Goal: Task Accomplishment & Management: Manage account settings

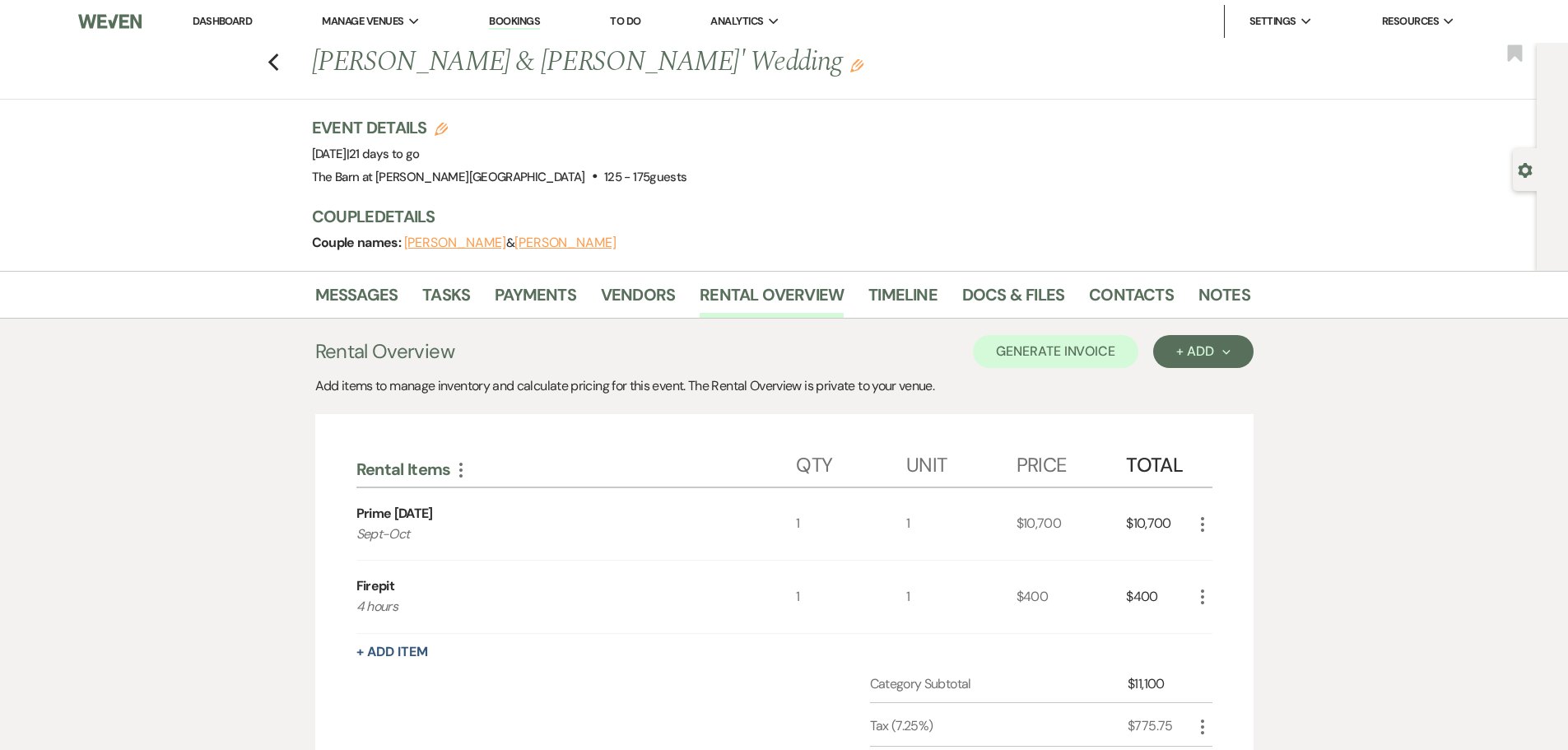
click at [224, 25] on link "Dashboard" at bounding box center [222, 21] width 59 height 14
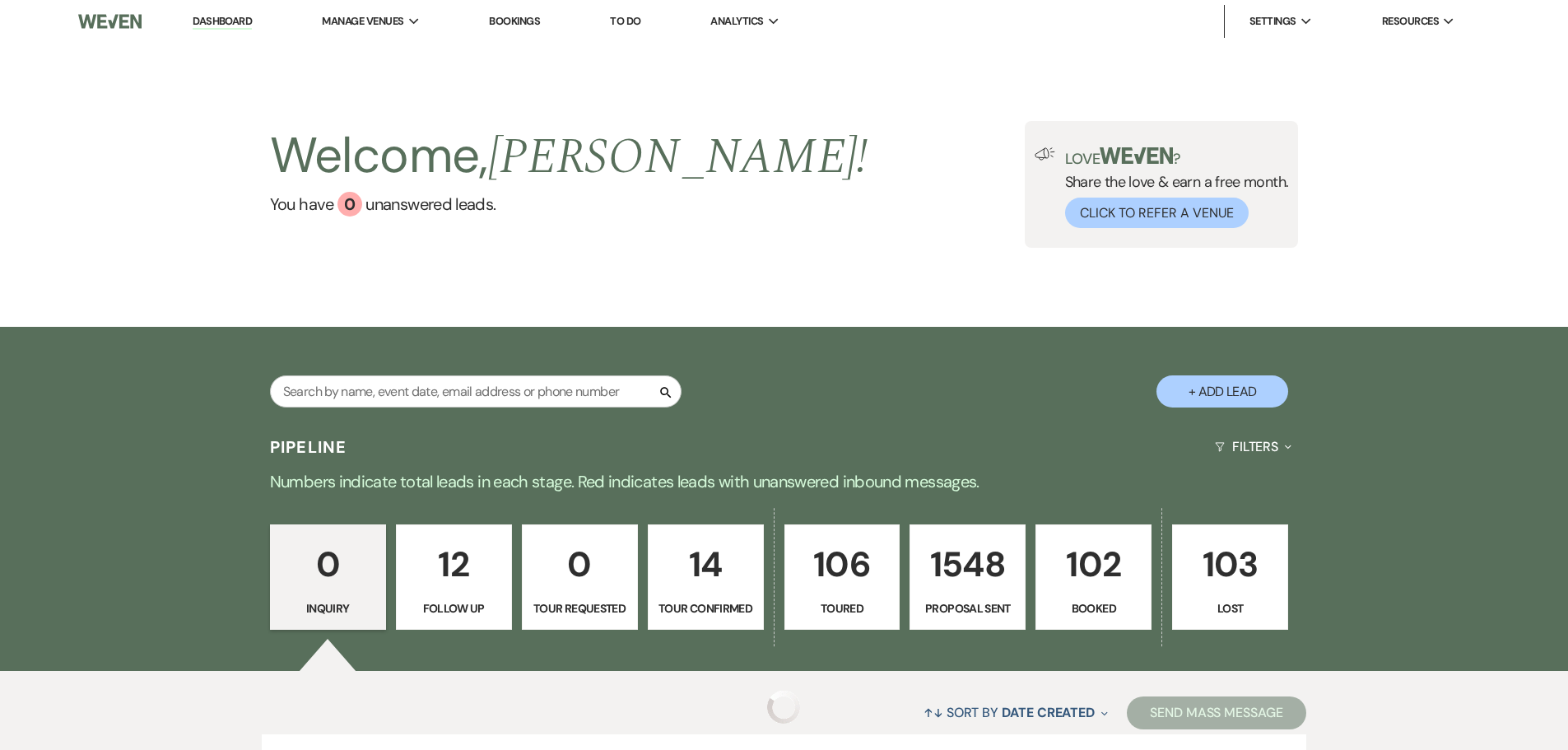
click at [447, 605] on p "Follow Up" at bounding box center [454, 608] width 94 height 18
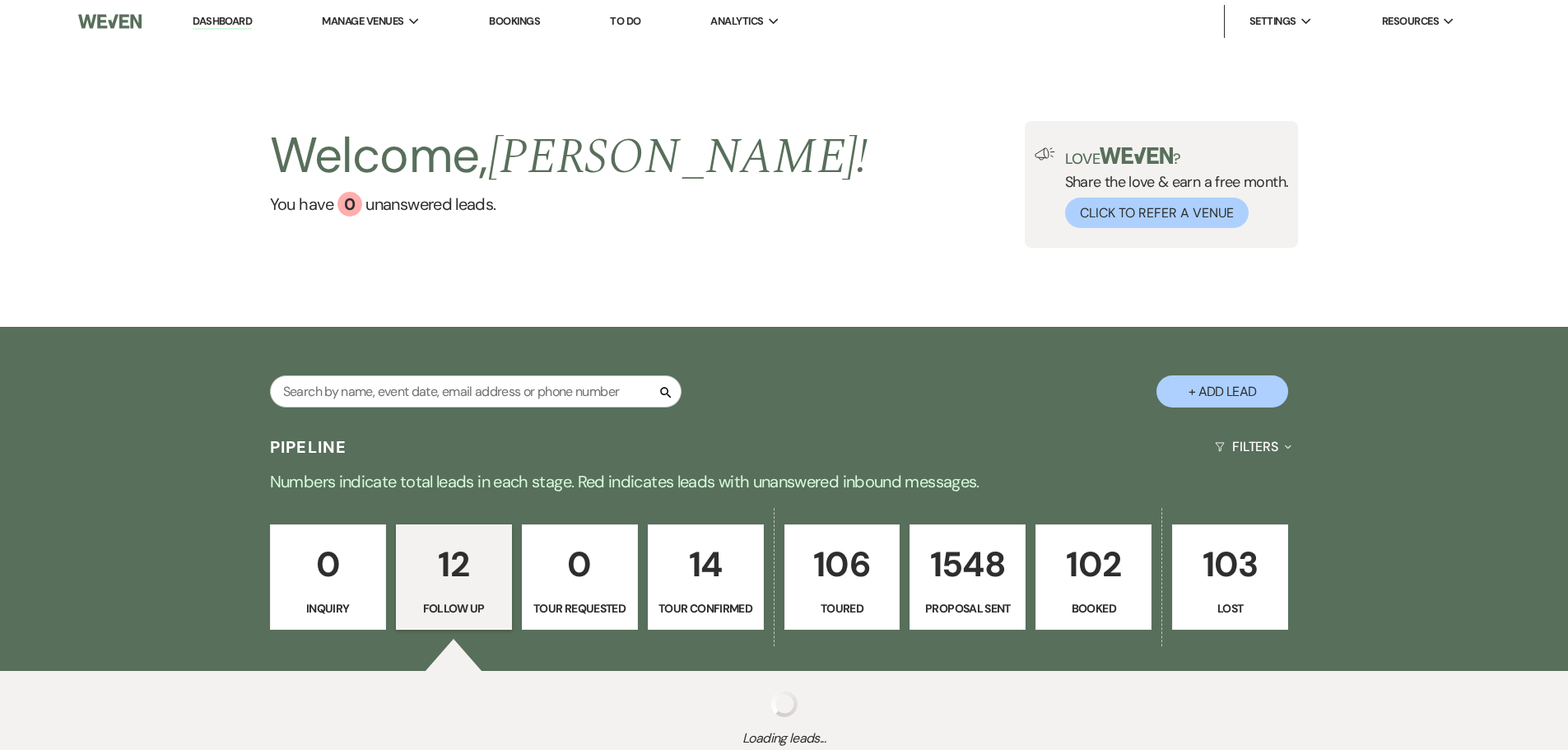
scroll to position [125, 0]
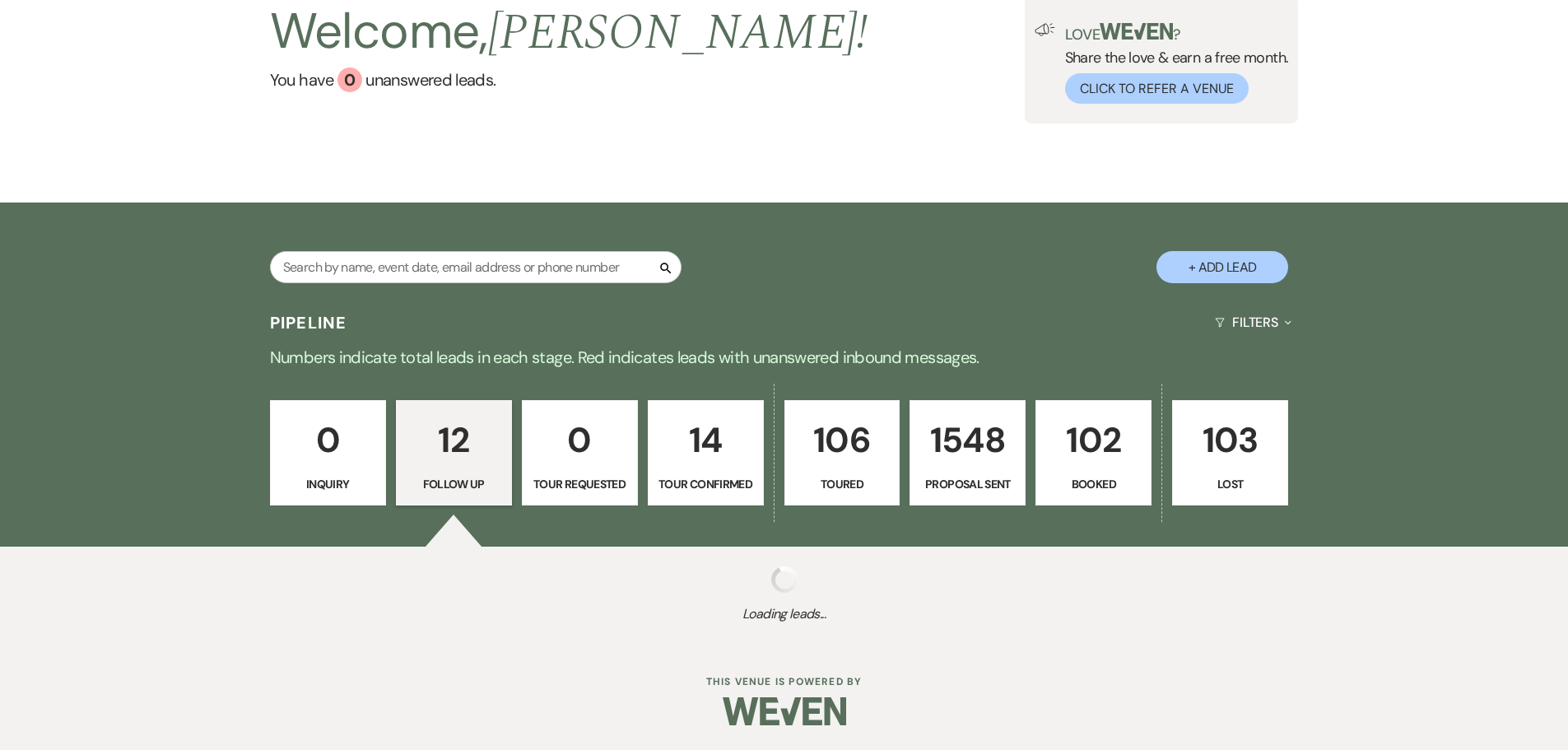
select select "9"
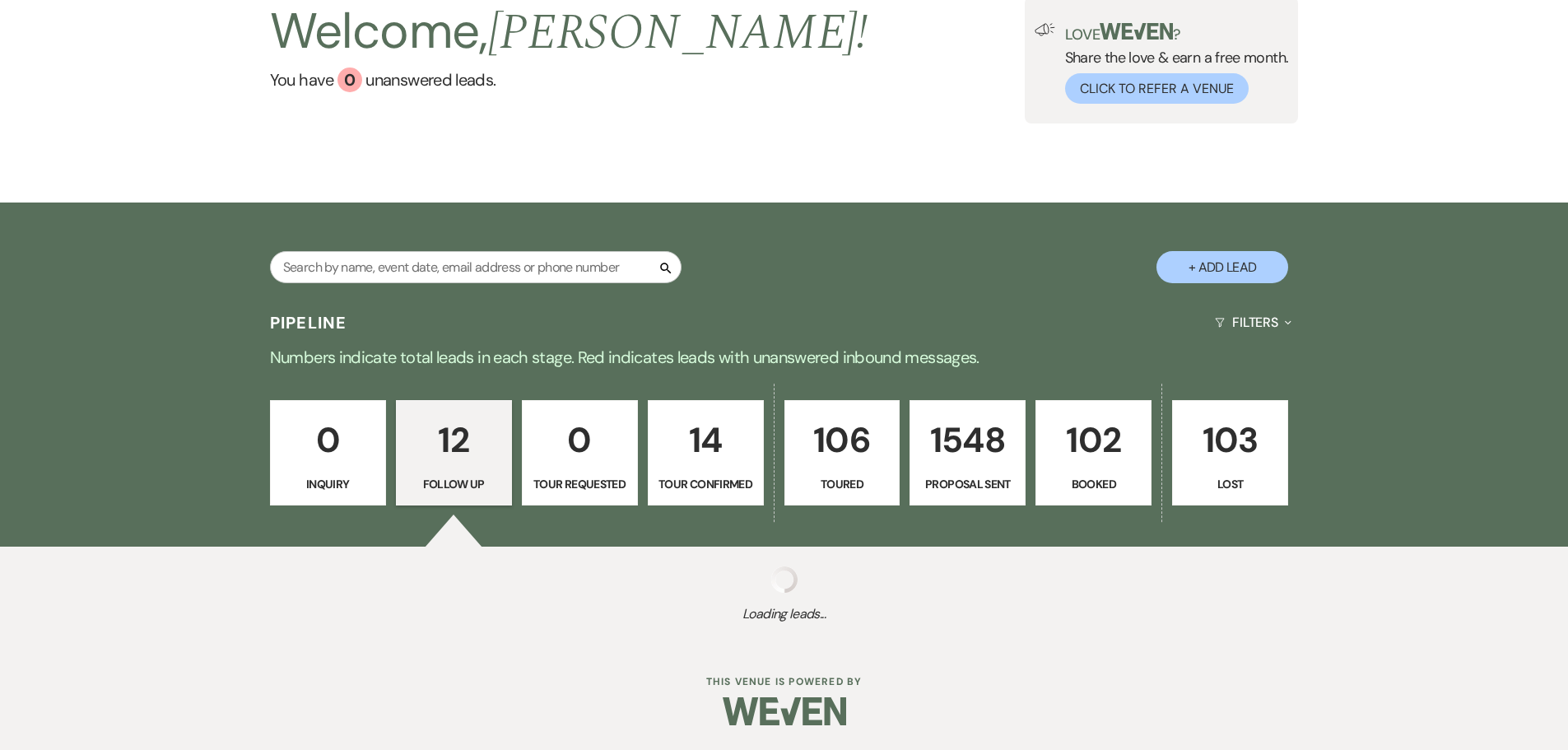
select select "9"
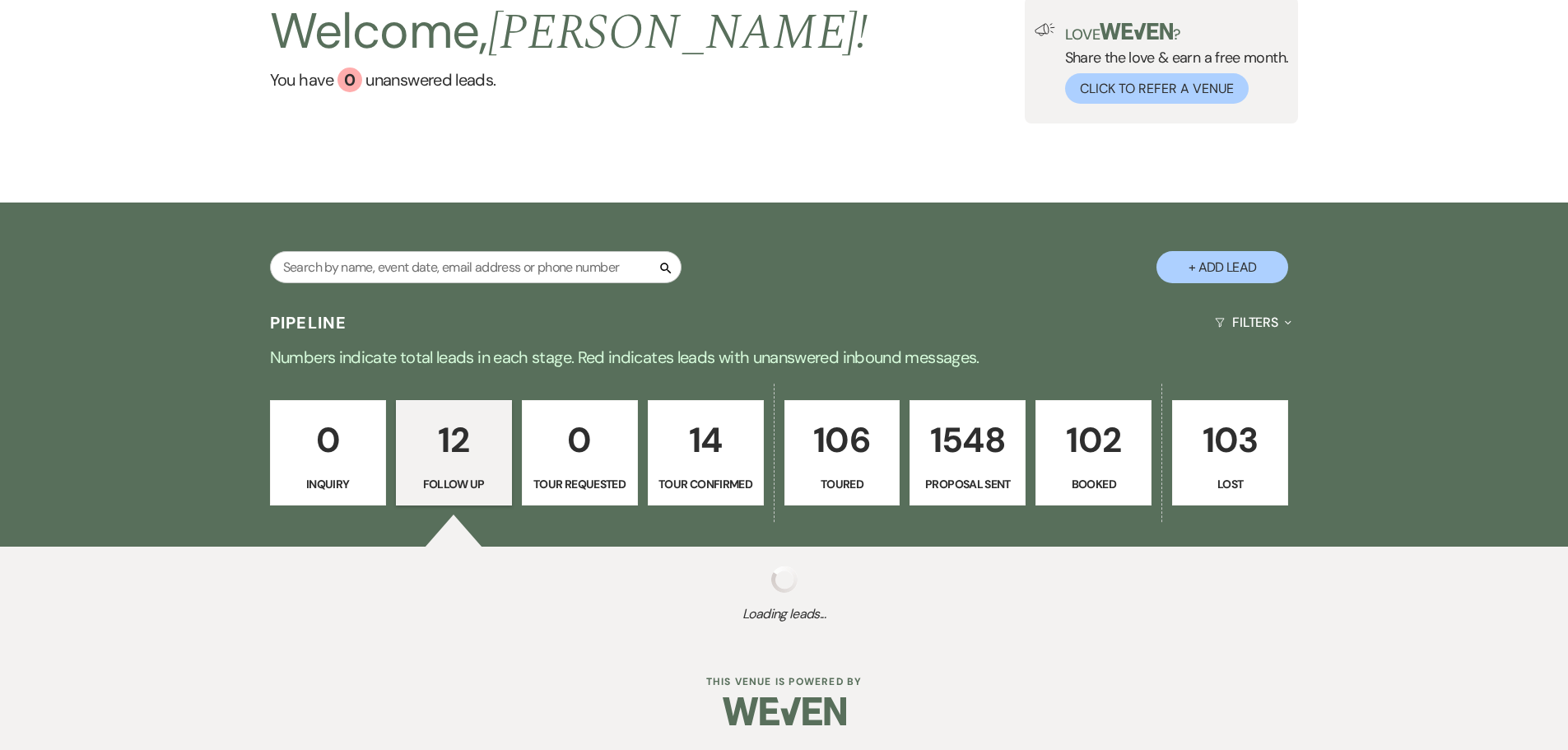
select select "9"
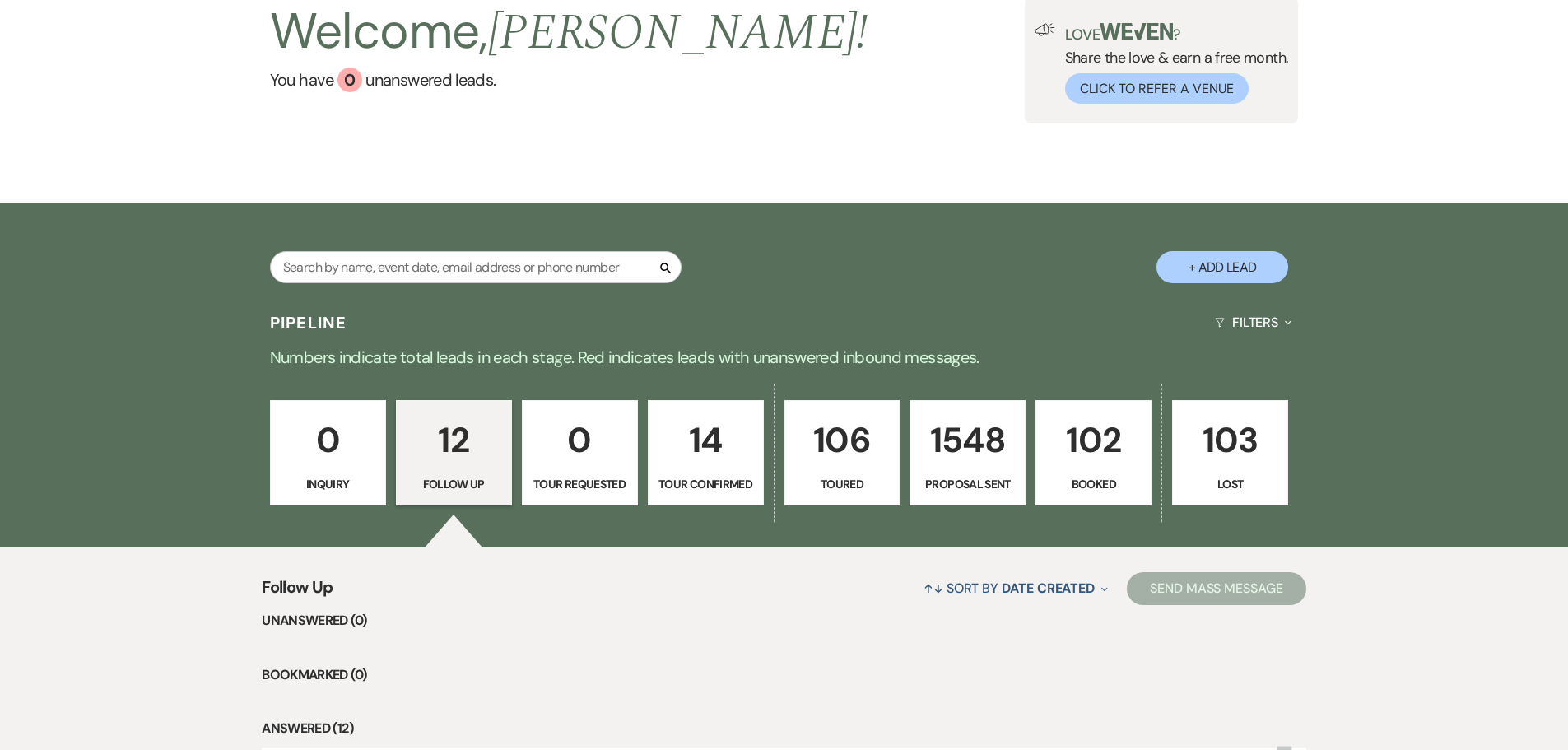
scroll to position [536, 0]
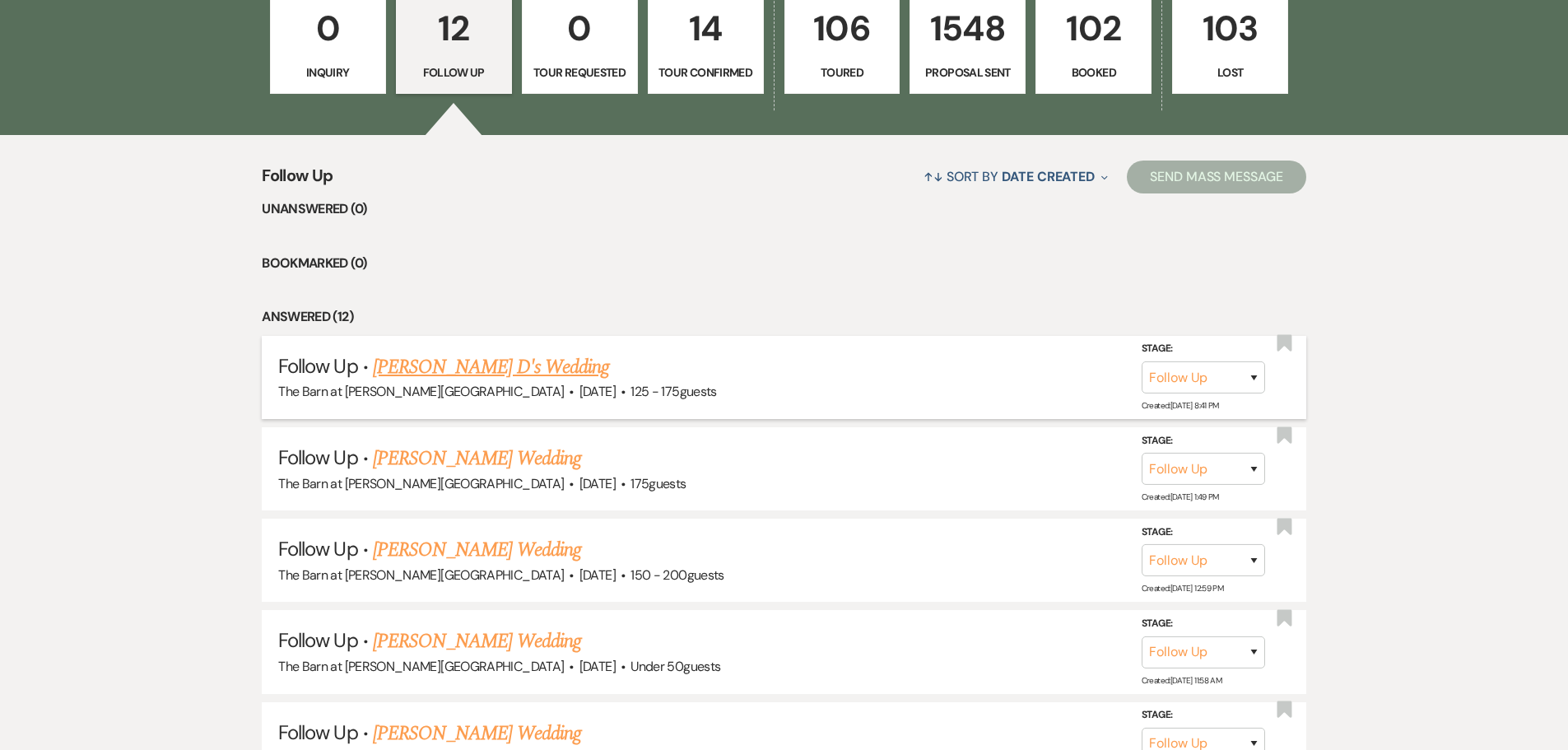
click at [453, 375] on link "[PERSON_NAME] D's Wedding" at bounding box center [491, 367] width 237 height 29
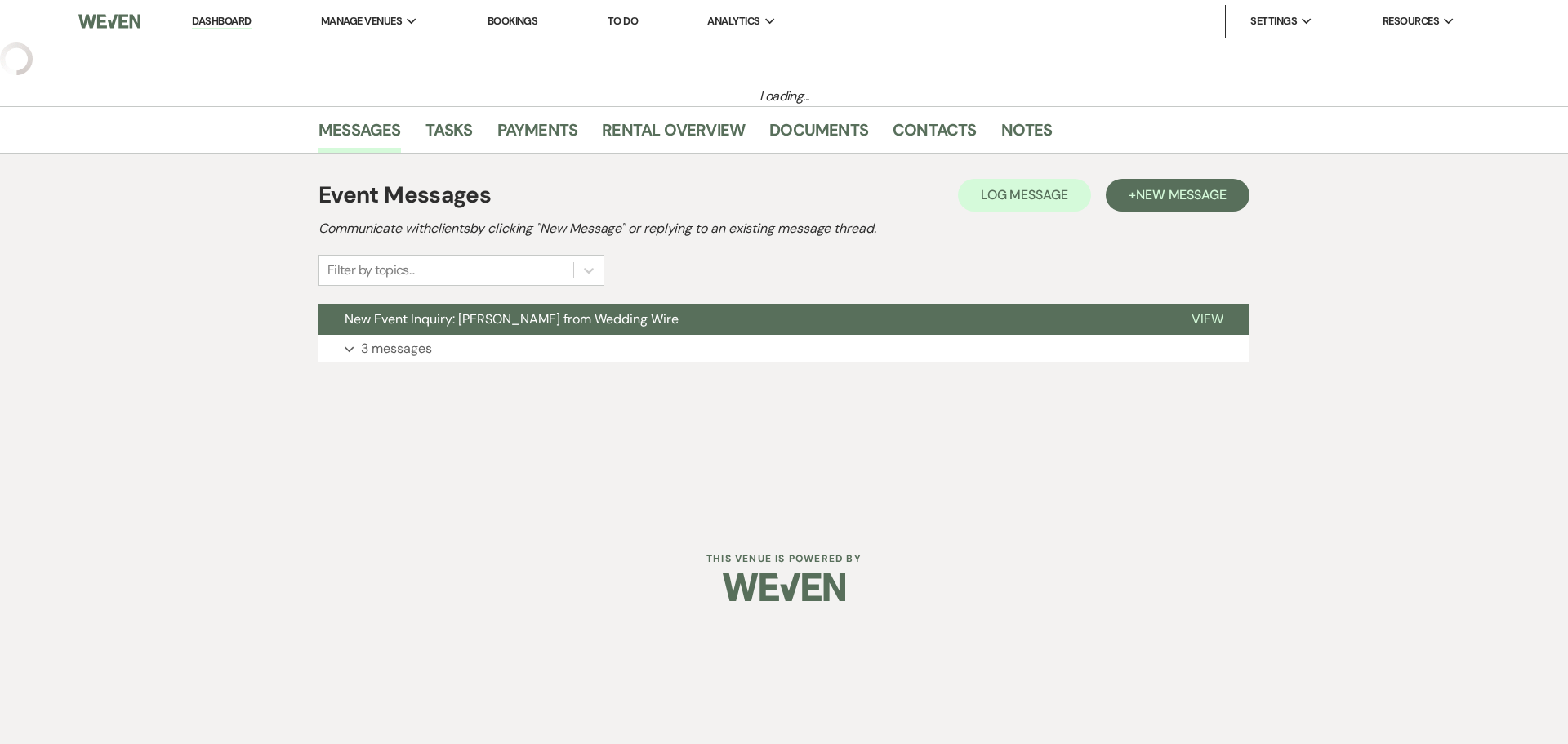
select select "9"
select select "3"
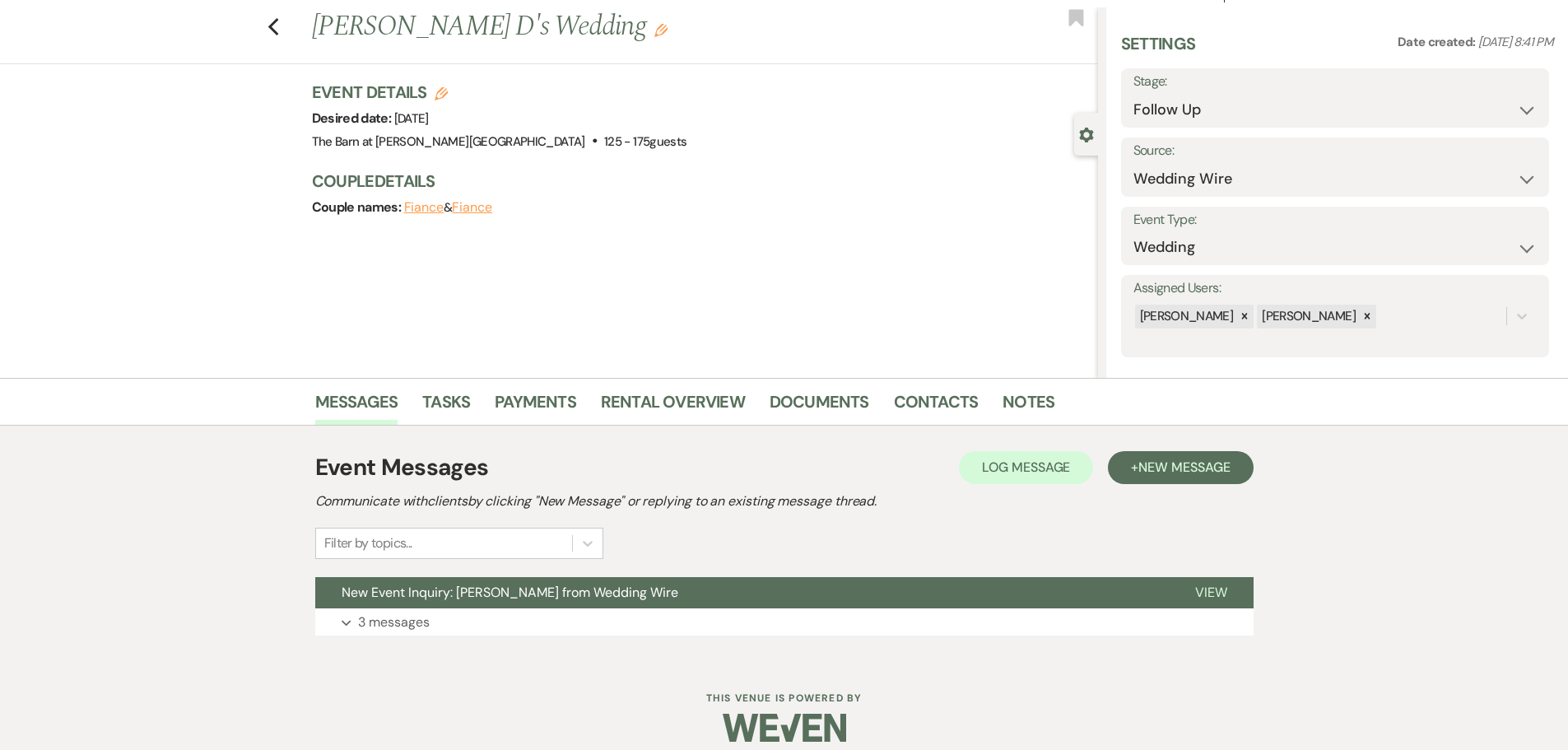
scroll to position [52, 0]
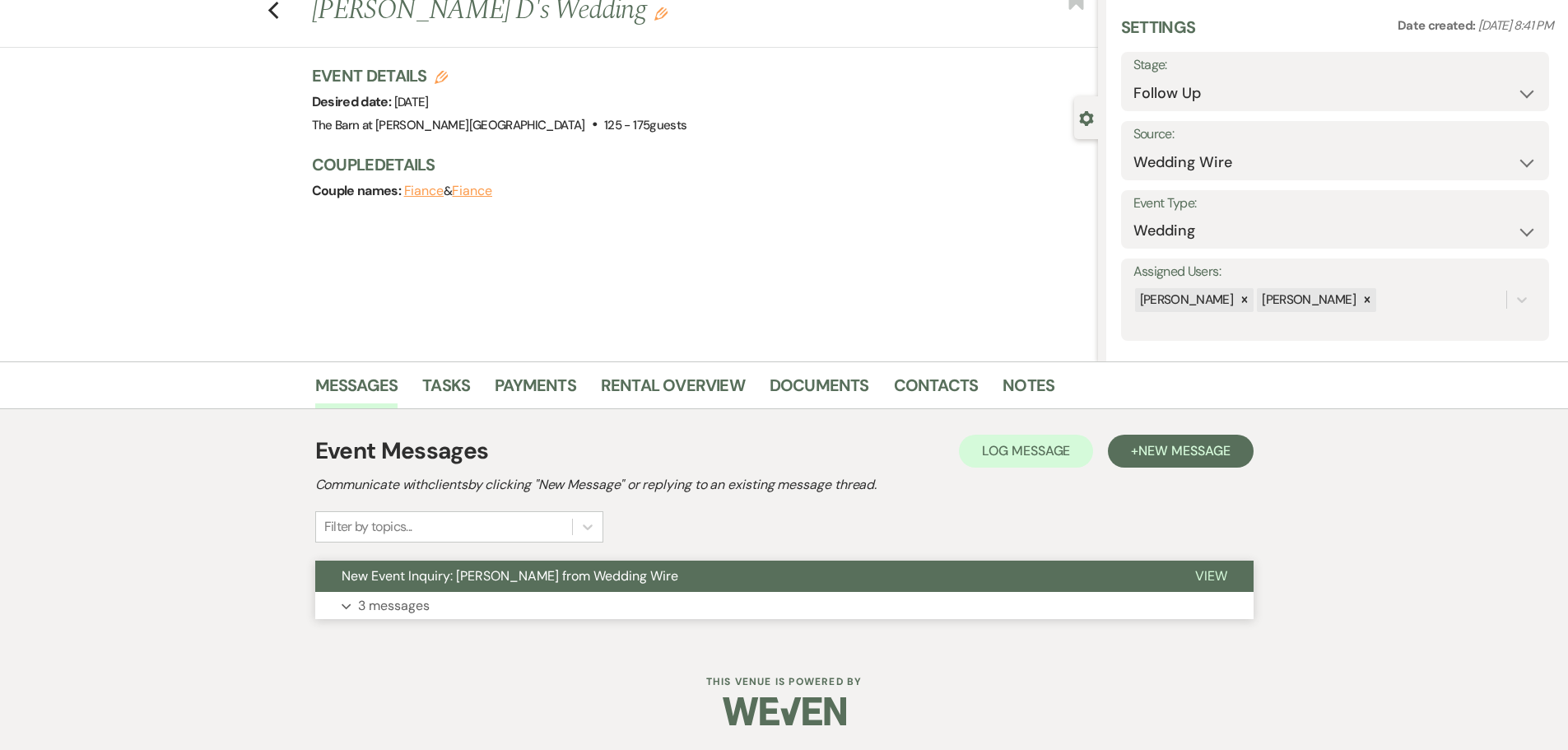
click at [410, 612] on p "3 messages" at bounding box center [394, 606] width 72 height 22
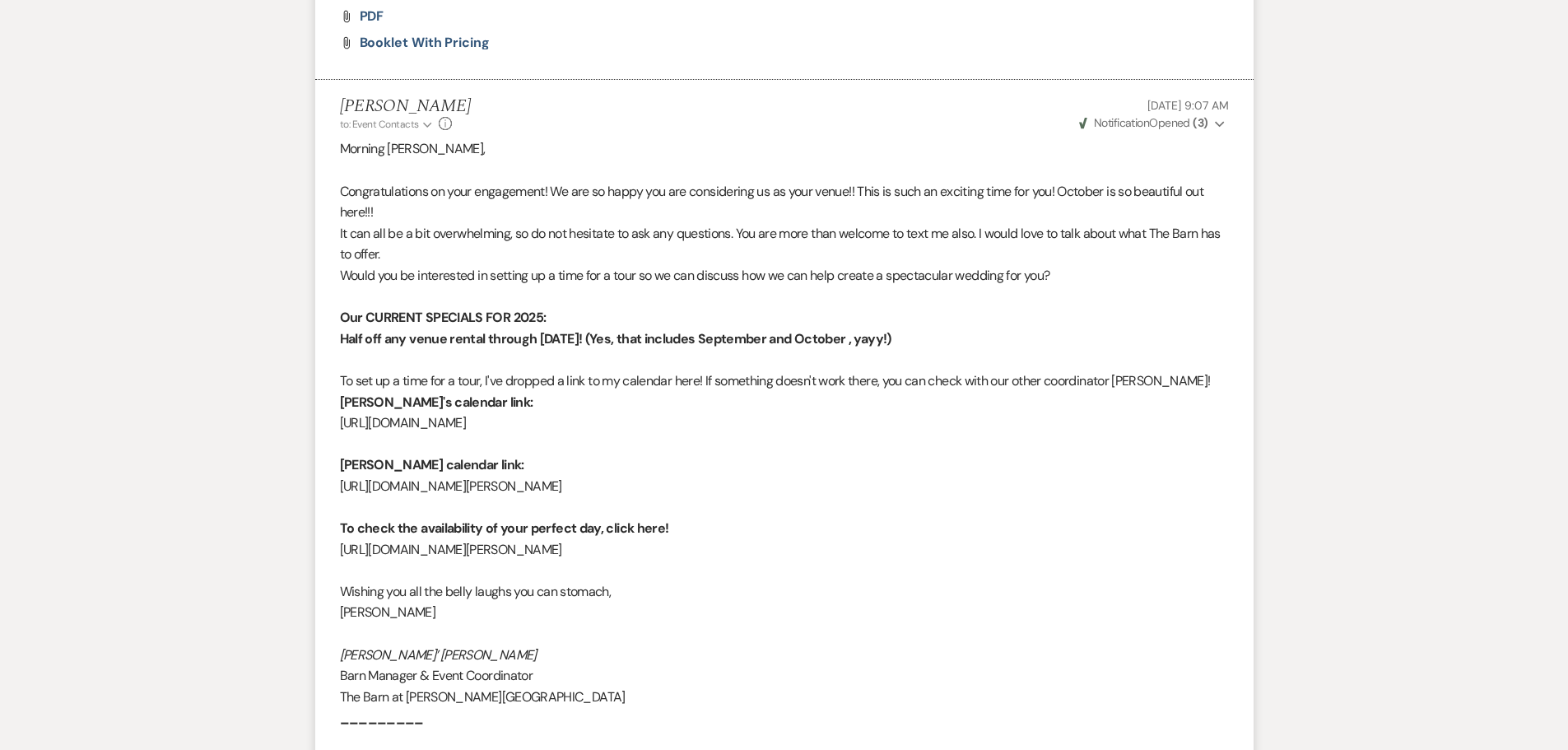
scroll to position [1945, 0]
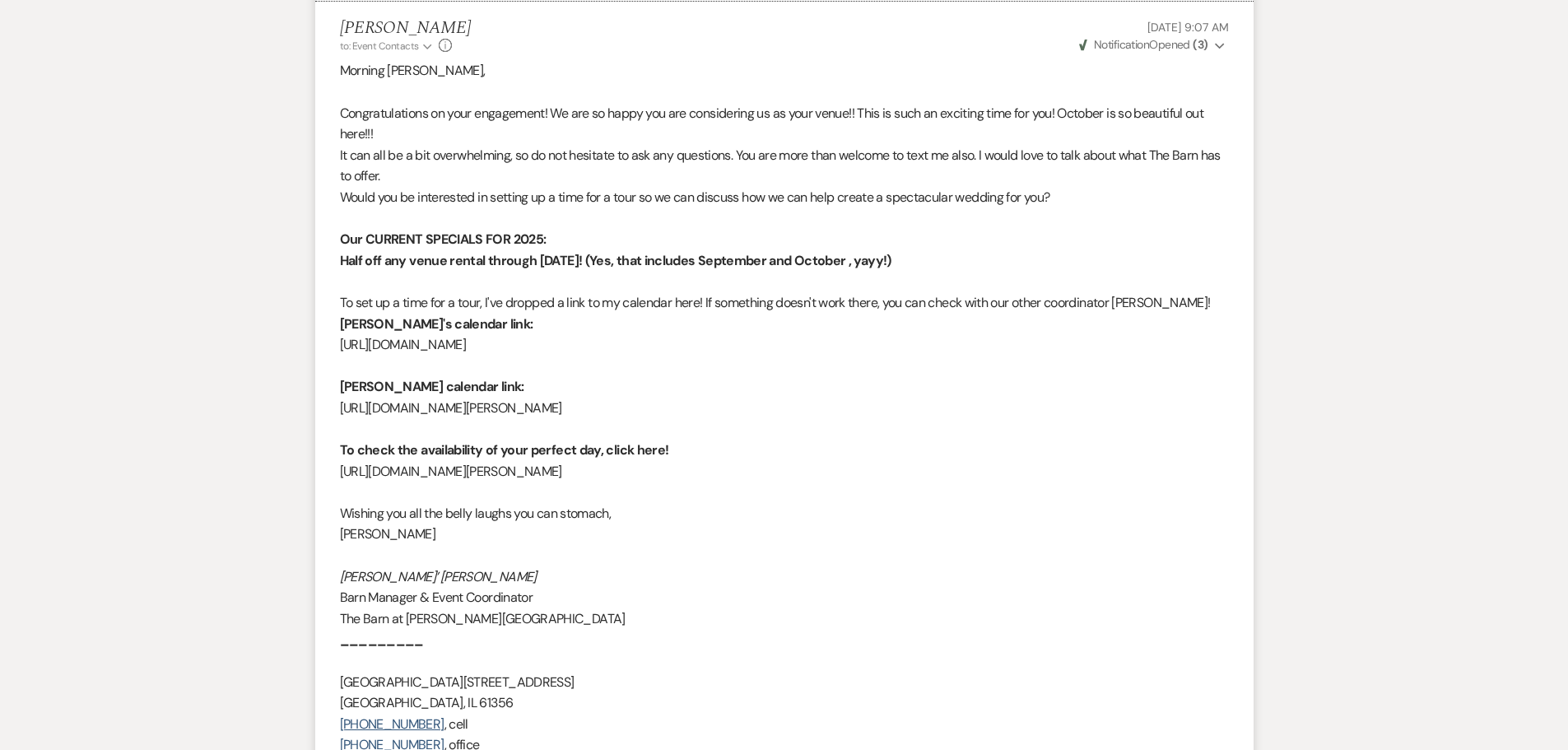
drag, startPoint x: 583, startPoint y: 345, endPoint x: 334, endPoint y: 345, distance: 249.0
click at [334, 345] on li "[PERSON_NAME] to: Event Contacts Expand Info [DATE] 9:07 AM Weven Check Notific…" at bounding box center [784, 514] width 939 height 1025
copy p "[URL][DOMAIN_NAME]"
click at [620, 407] on p "[URL][DOMAIN_NAME][PERSON_NAME]" at bounding box center [784, 408] width 890 height 22
drag, startPoint x: 622, startPoint y: 407, endPoint x: 329, endPoint y: 416, distance: 293.1
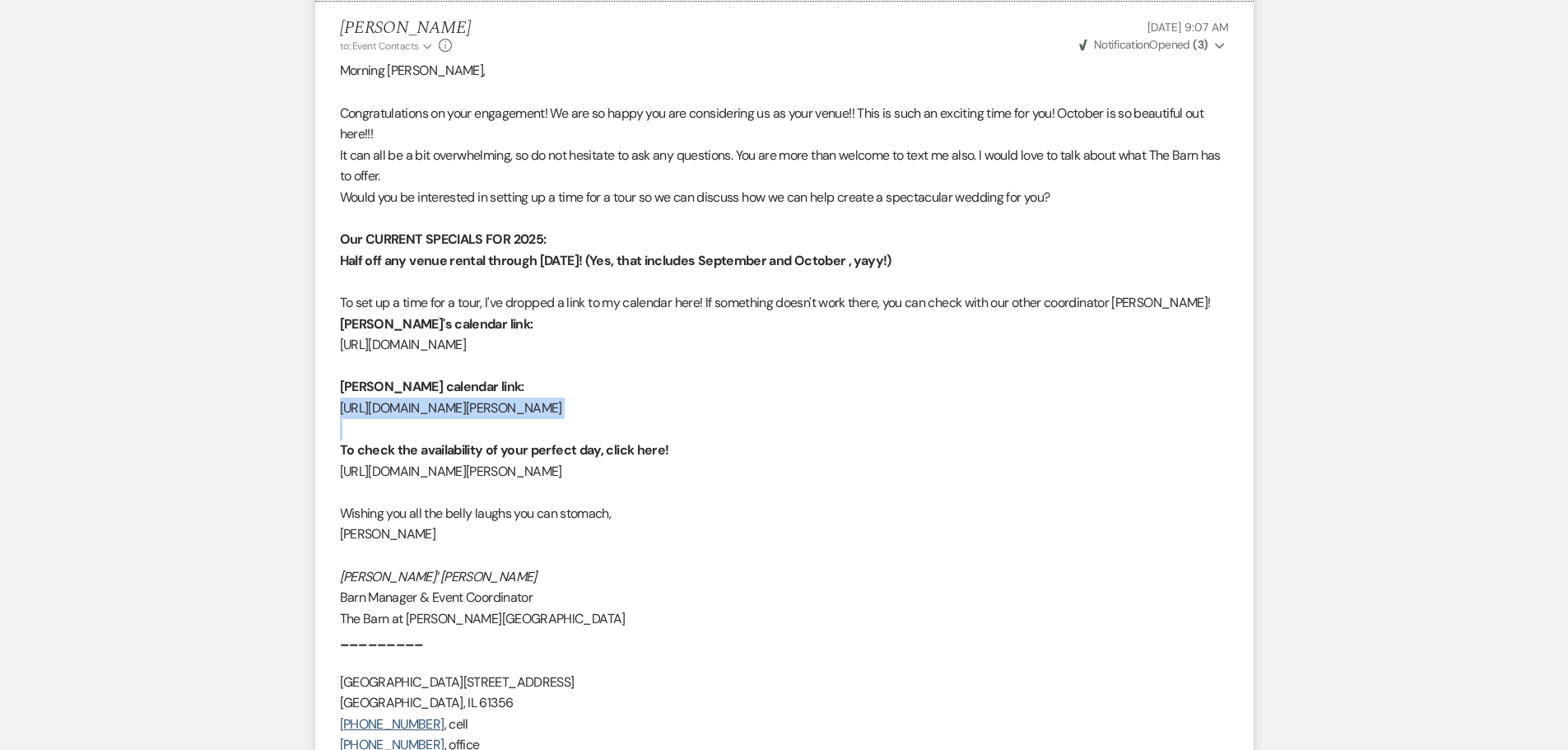
click at [329, 416] on li "[PERSON_NAME] to: Event Contacts Expand Info [DATE] 9:07 AM Weven Check Notific…" at bounding box center [784, 514] width 939 height 1025
copy p "[URL][DOMAIN_NAME][PERSON_NAME]"
